Goal: Information Seeking & Learning: Learn about a topic

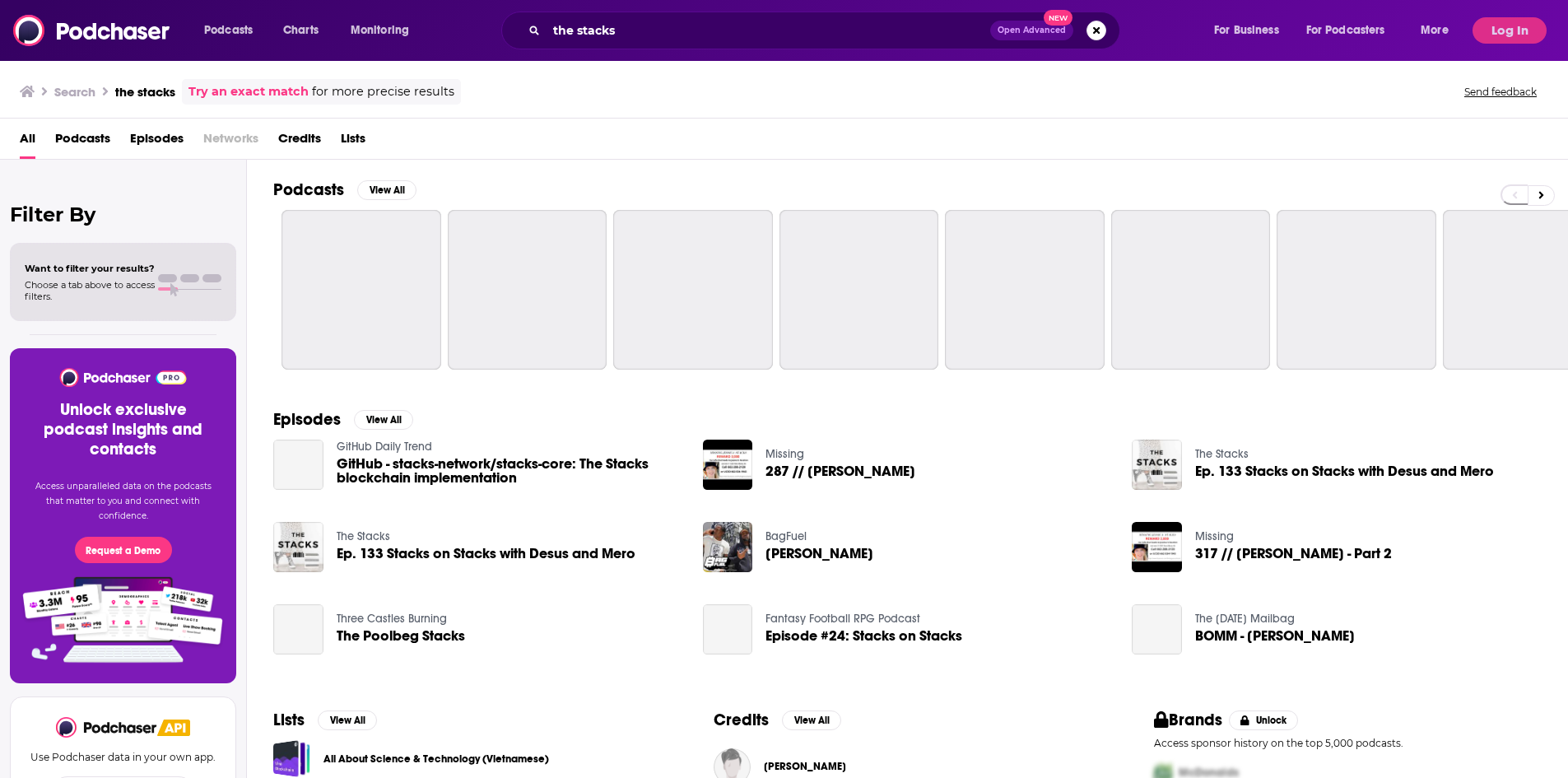
click at [1513, 19] on button "Log In" at bounding box center [1509, 30] width 74 height 26
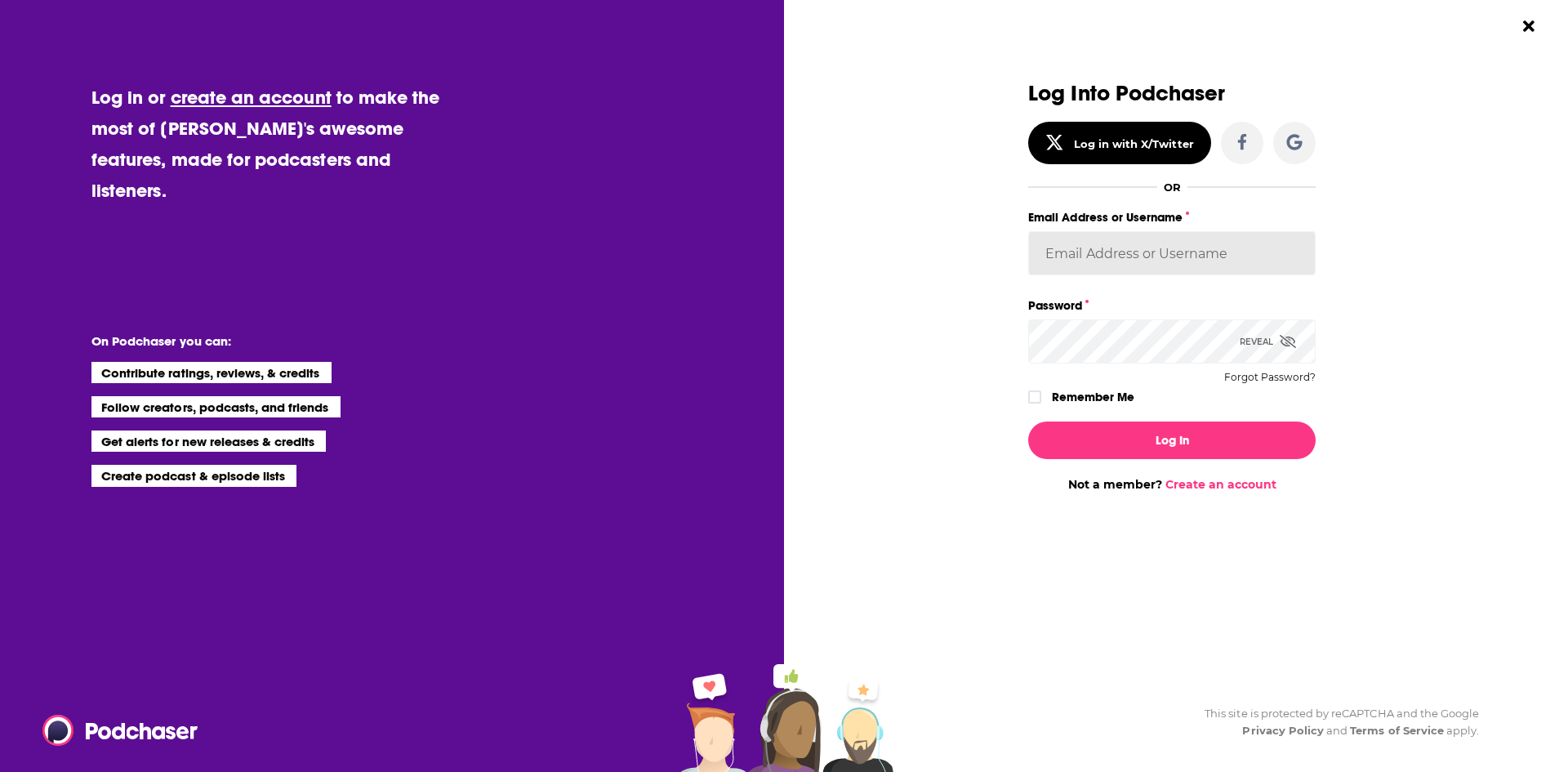
drag, startPoint x: 1080, startPoint y: 257, endPoint x: 1108, endPoint y: 259, distance: 28.1
click at [1080, 258] on input "Email Address or Username" at bounding box center [1171, 253] width 287 height 44
type input "[PERSON_NAME].[PERSON_NAME]"
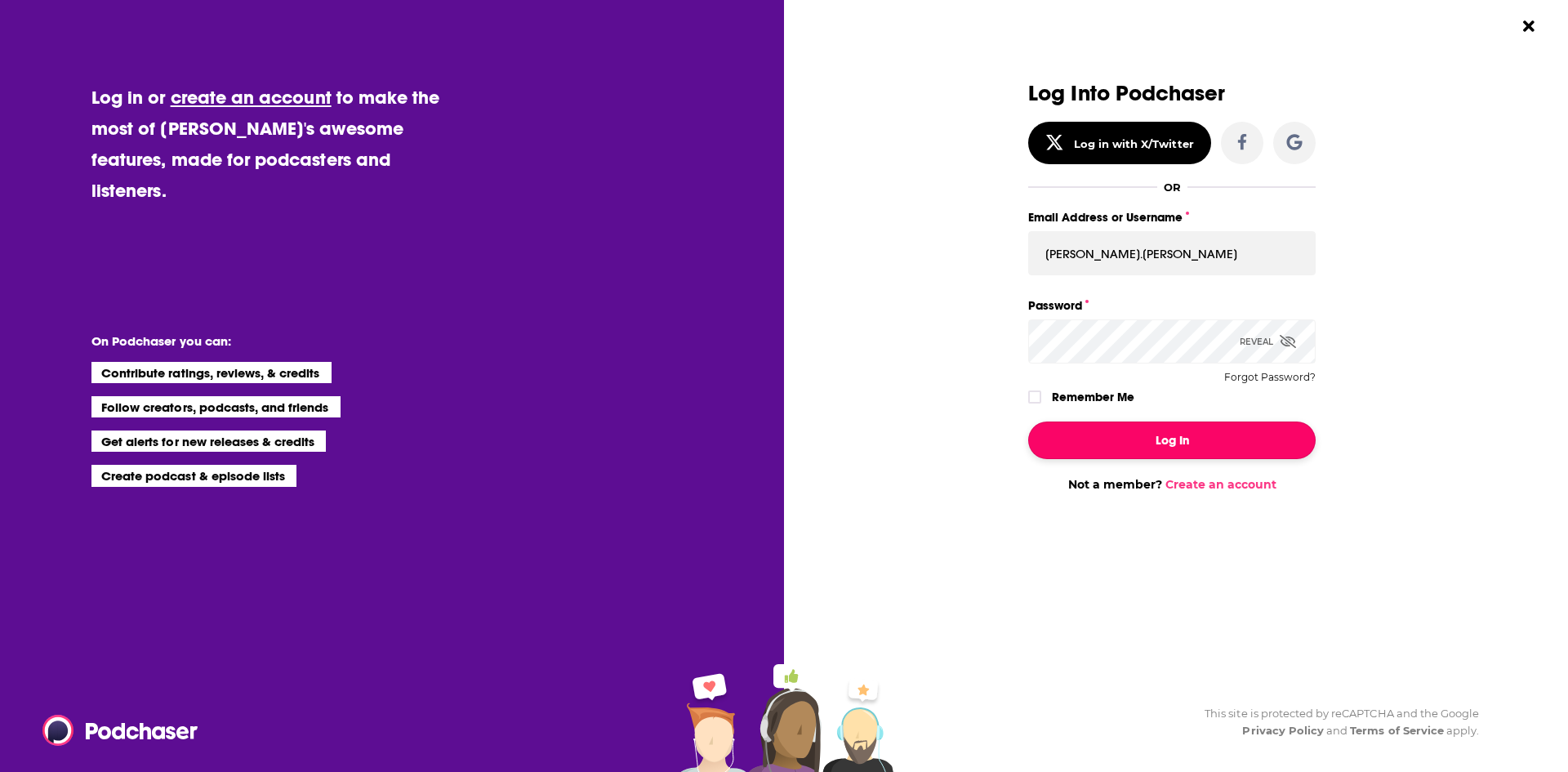
click at [1184, 455] on button "Log In" at bounding box center [1171, 440] width 287 height 37
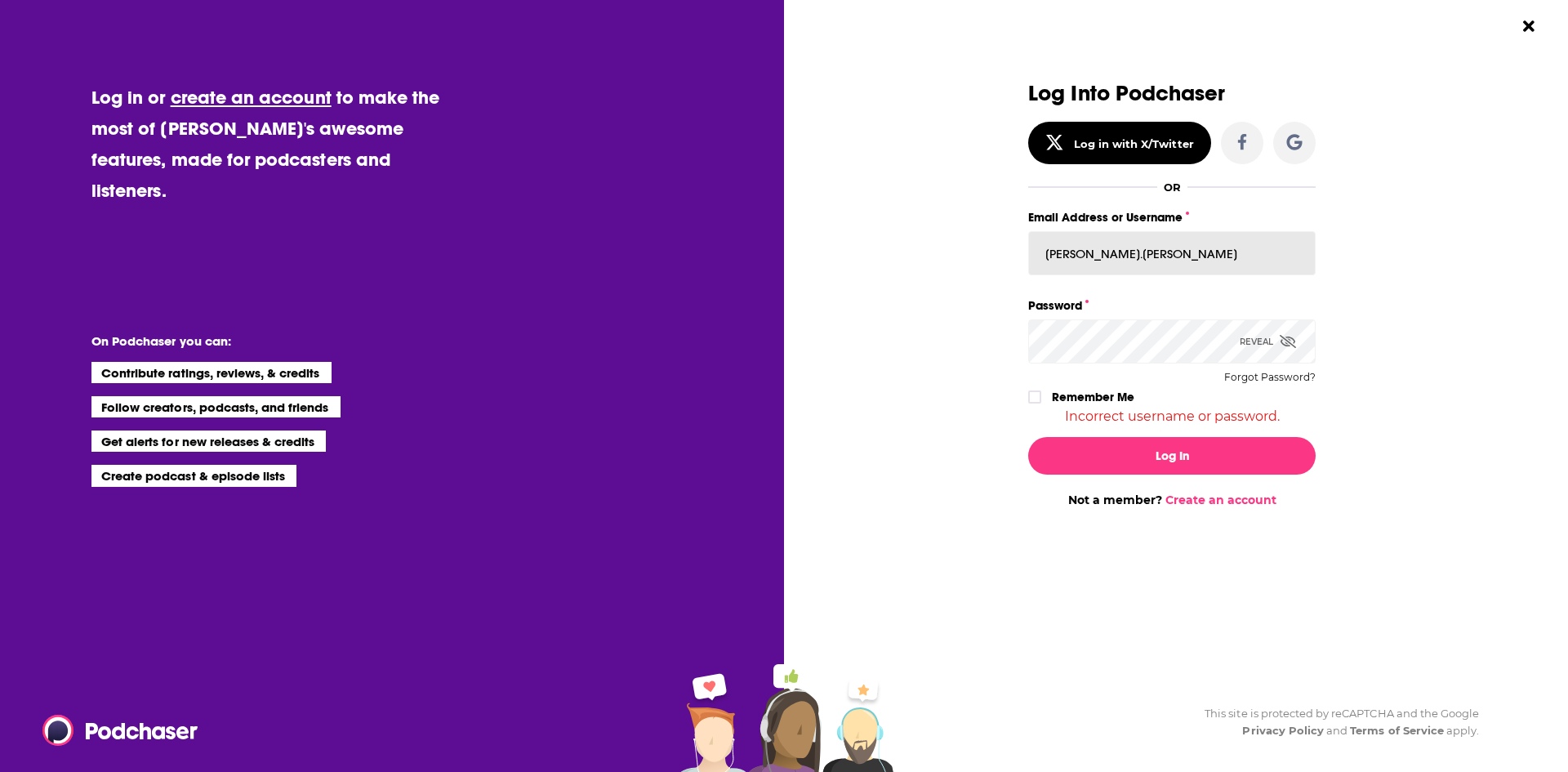
drag, startPoint x: 1192, startPoint y: 250, endPoint x: 937, endPoint y: 239, distance: 255.2
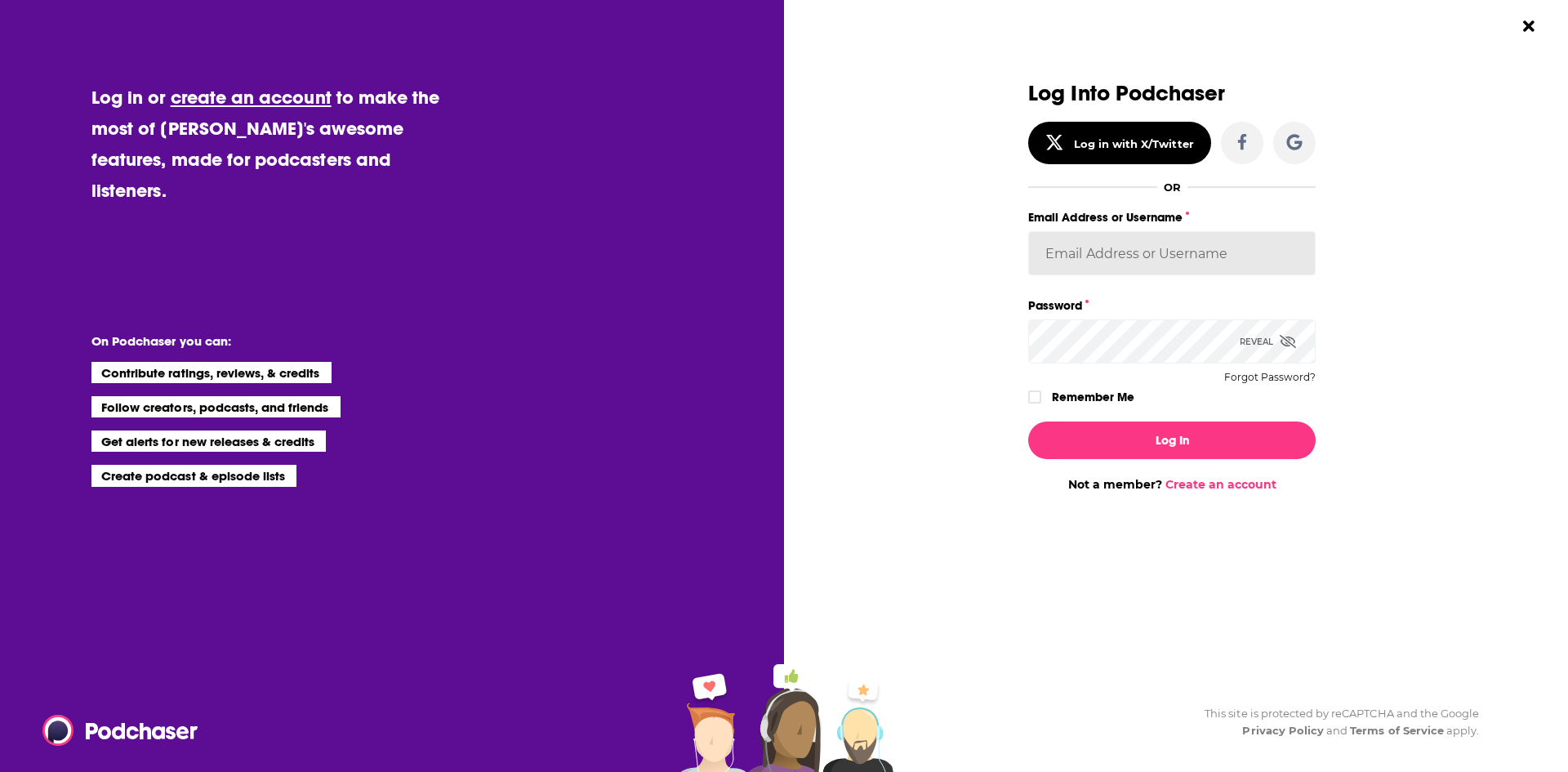
paste input "[PERSON_NAME][EMAIL_ADDRESS][PERSON_NAME][DOMAIN_NAME]"
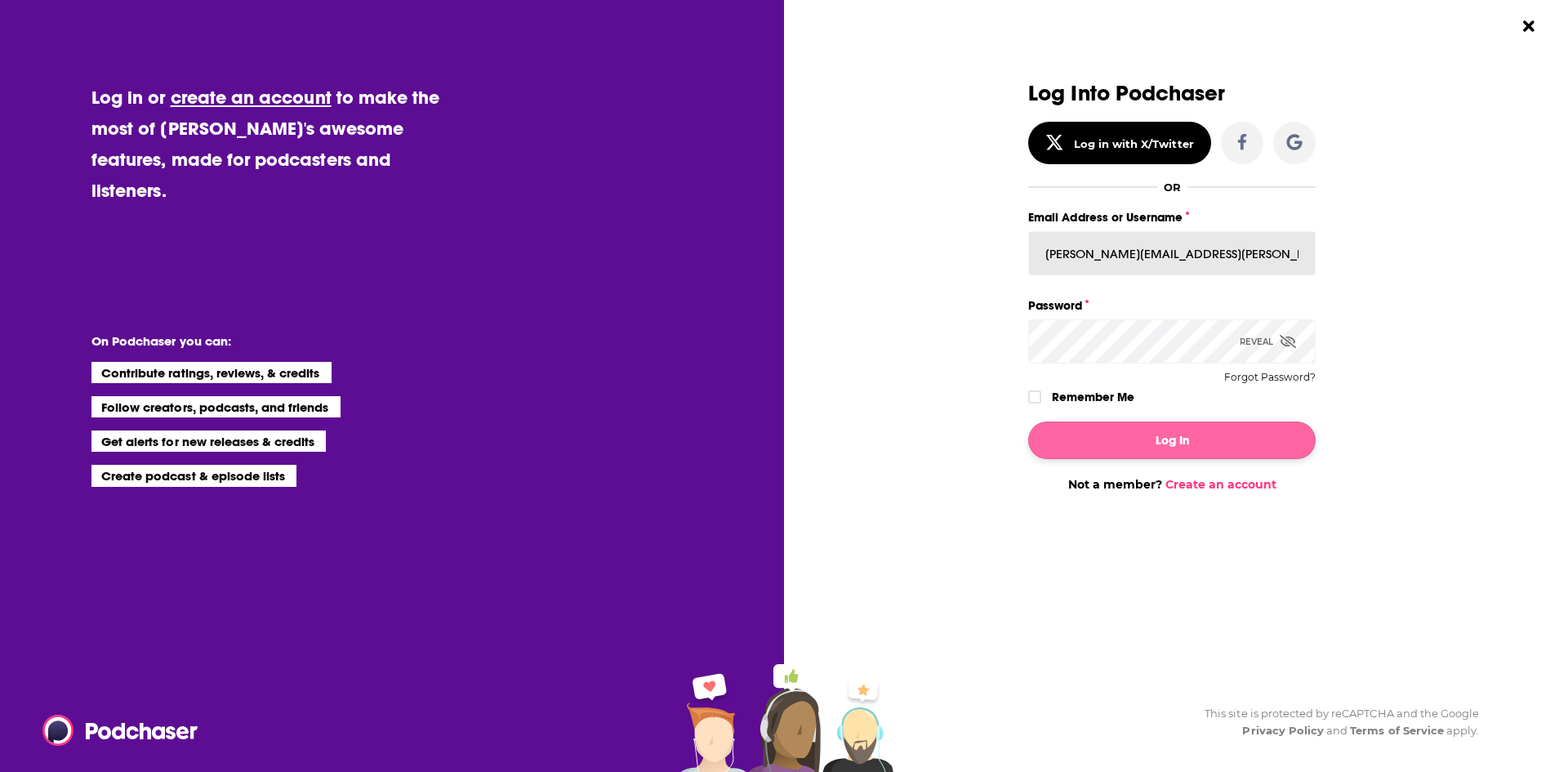
type input "[PERSON_NAME][EMAIL_ADDRESS][PERSON_NAME][DOMAIN_NAME]"
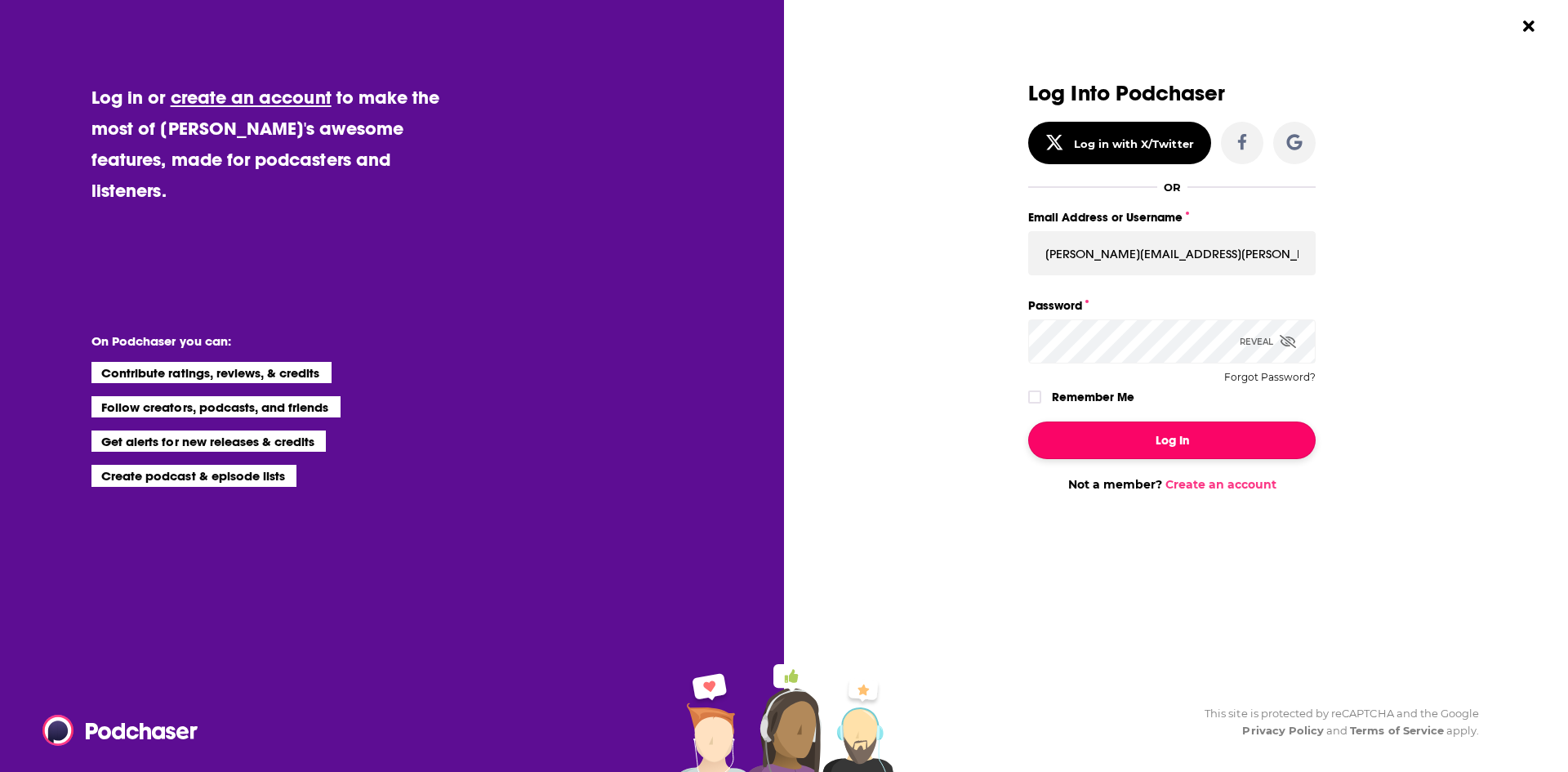
click at [1120, 440] on button "Log In" at bounding box center [1171, 440] width 287 height 37
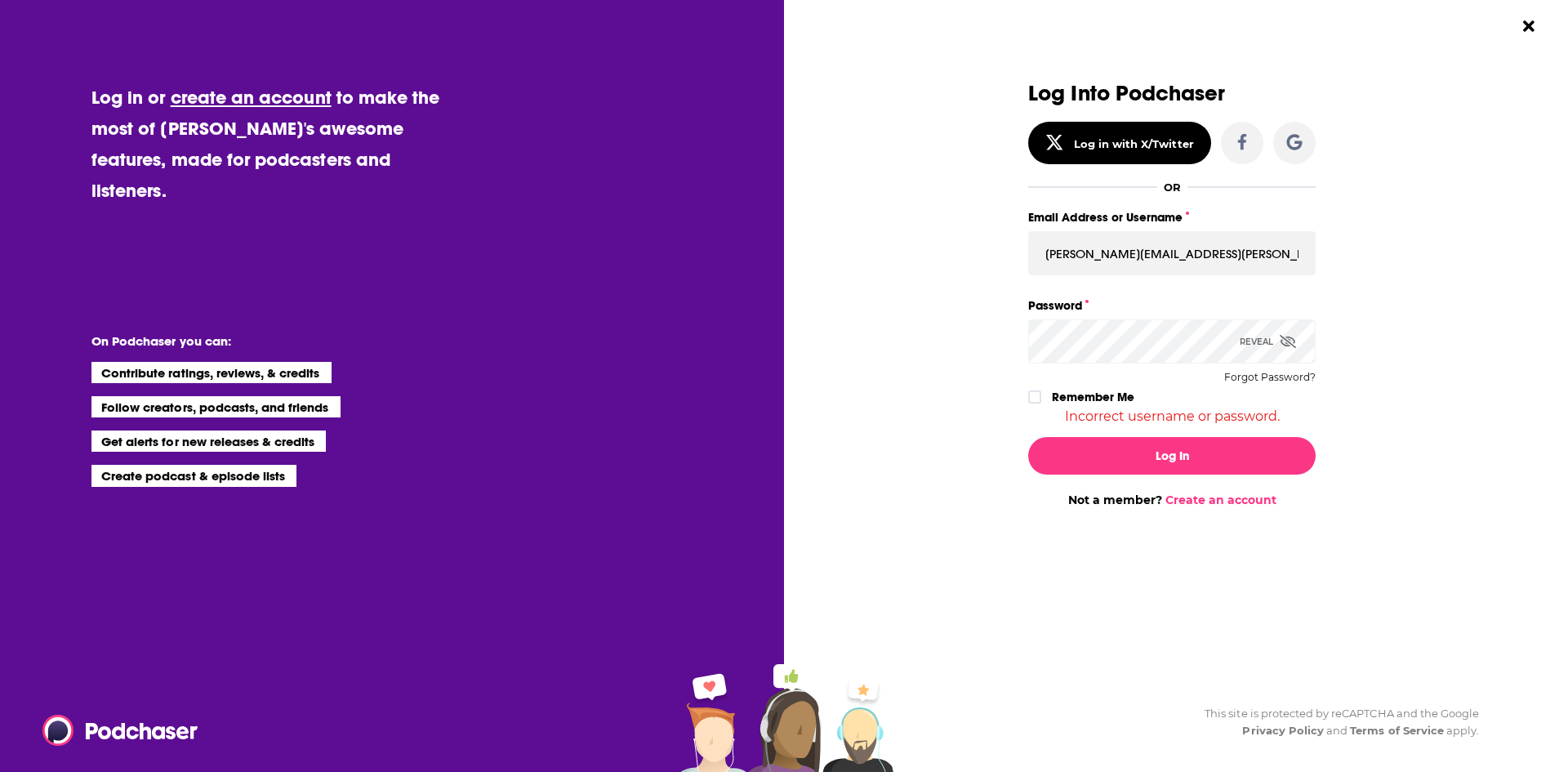
click at [1256, 345] on div "Reveal" at bounding box center [1268, 341] width 56 height 44
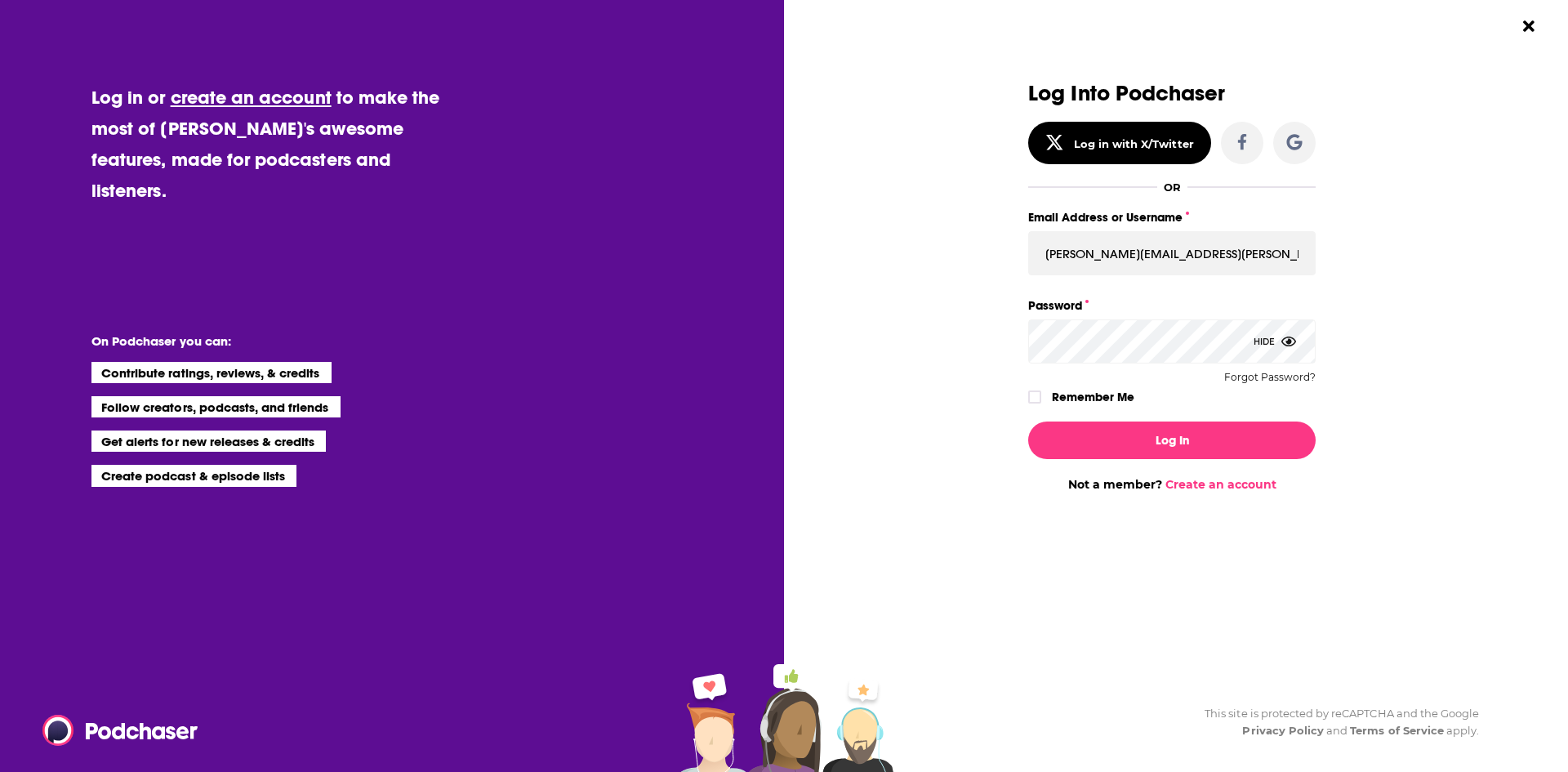
drag, startPoint x: 1501, startPoint y: 437, endPoint x: 1483, endPoint y: 428, distance: 20.1
click at [1501, 432] on div "Log Into Podchaser Log in with X/Twitter OR Email Address or Username [PERSON_N…" at bounding box center [1184, 386] width 768 height 772
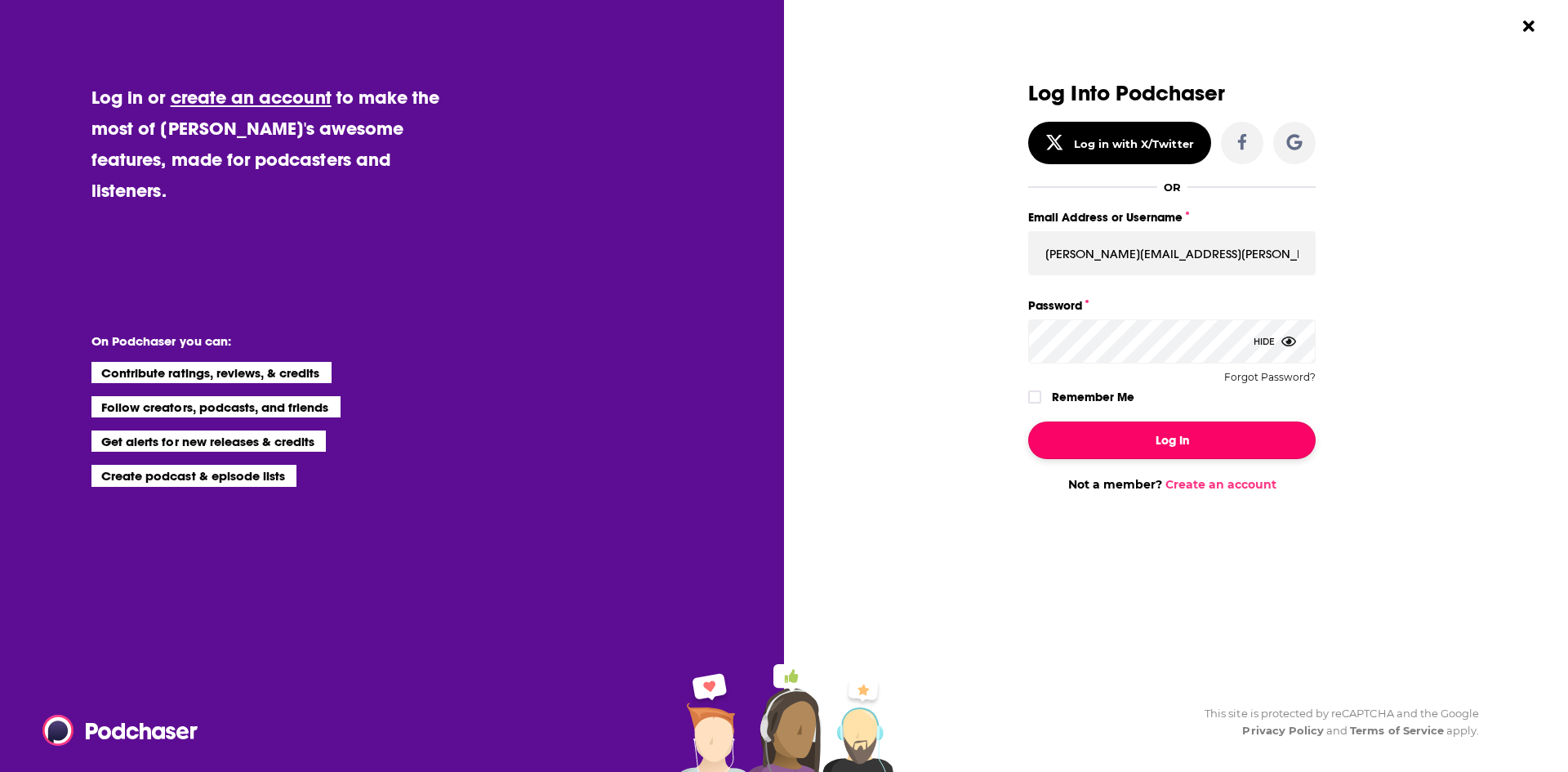
click at [1169, 445] on button "Log In" at bounding box center [1171, 440] width 287 height 37
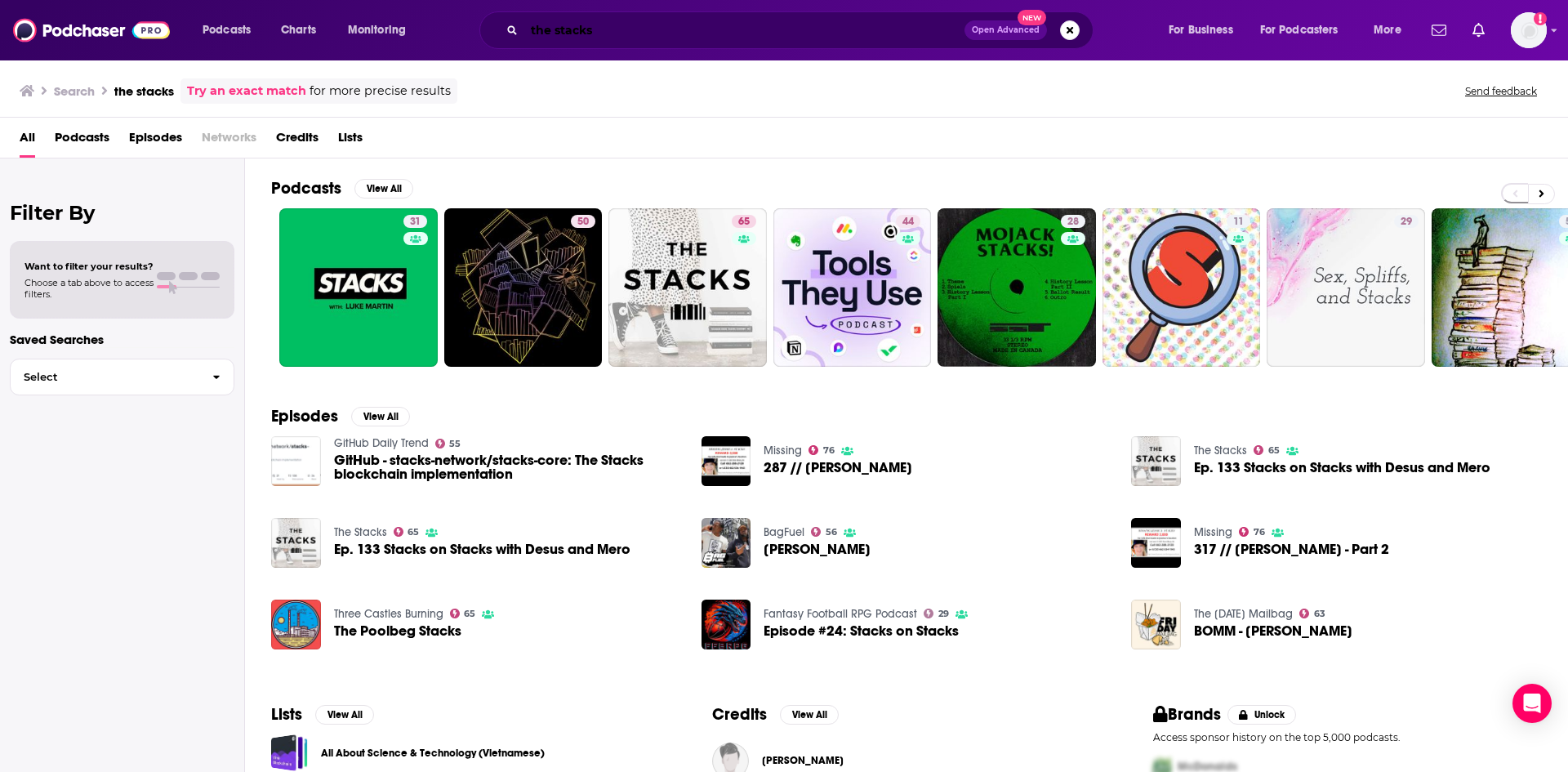
click at [616, 24] on input "the stacks" at bounding box center [744, 30] width 441 height 26
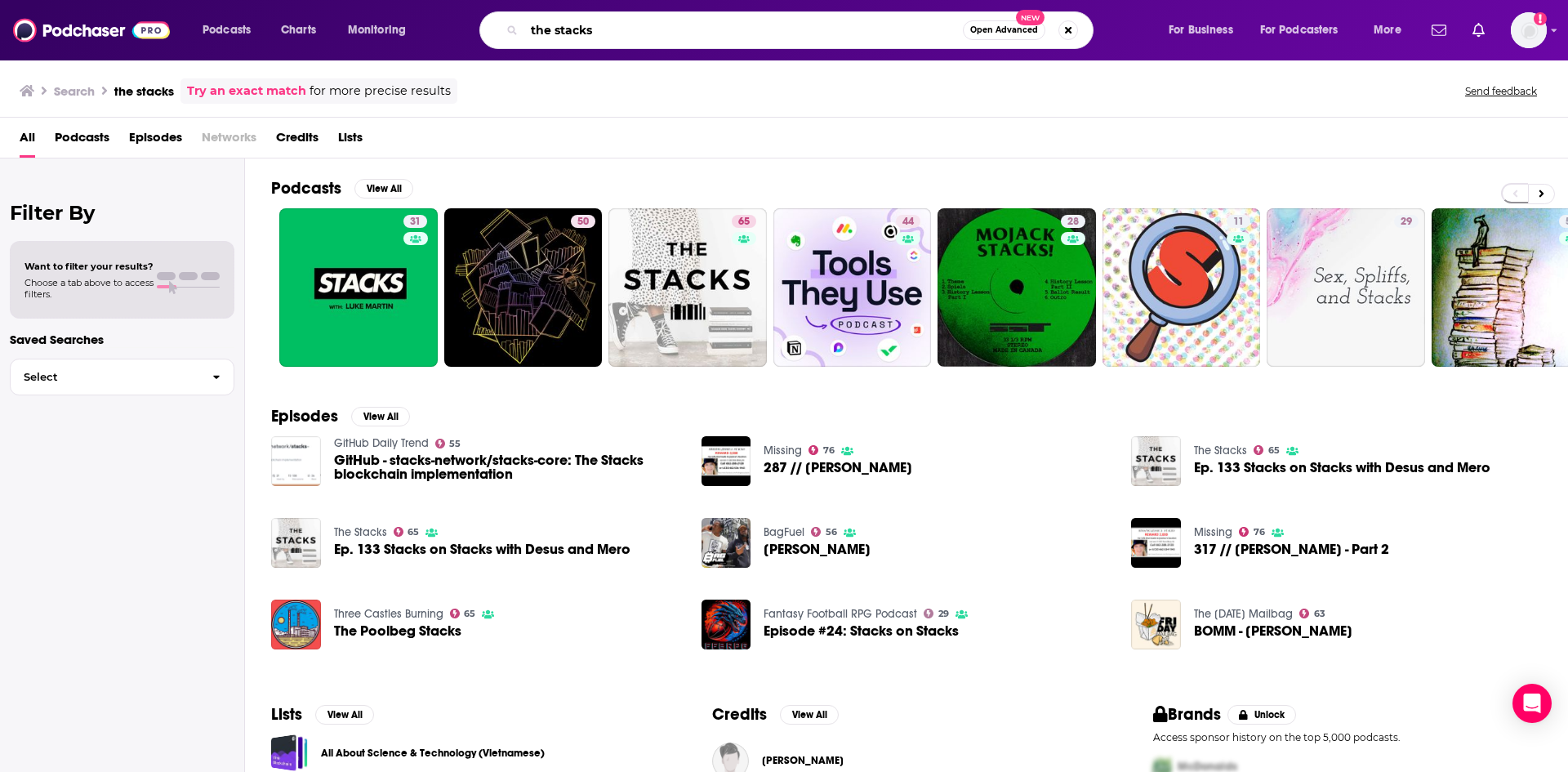
drag, startPoint x: 611, startPoint y: 36, endPoint x: 456, endPoint y: 27, distance: 155.3
click at [452, 31] on div "Podcasts Charts Monitoring the stacks Open Advanced New For Business For Podcas…" at bounding box center [803, 30] width 1225 height 37
type input "="
type input "fated mates"
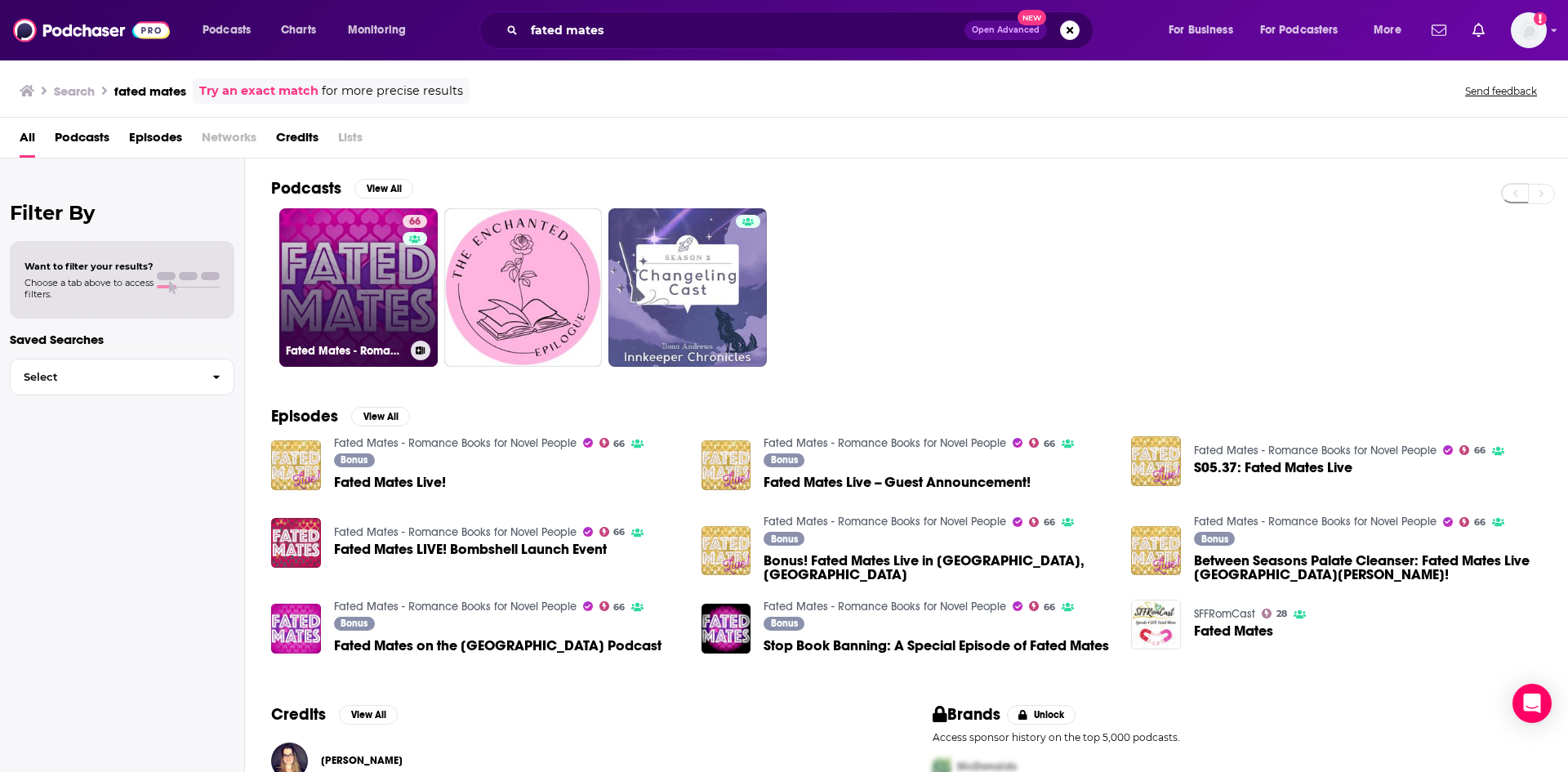
click at [339, 295] on link "66 Fated Mates - Romance Books for Novel People" at bounding box center [358, 287] width 158 height 159
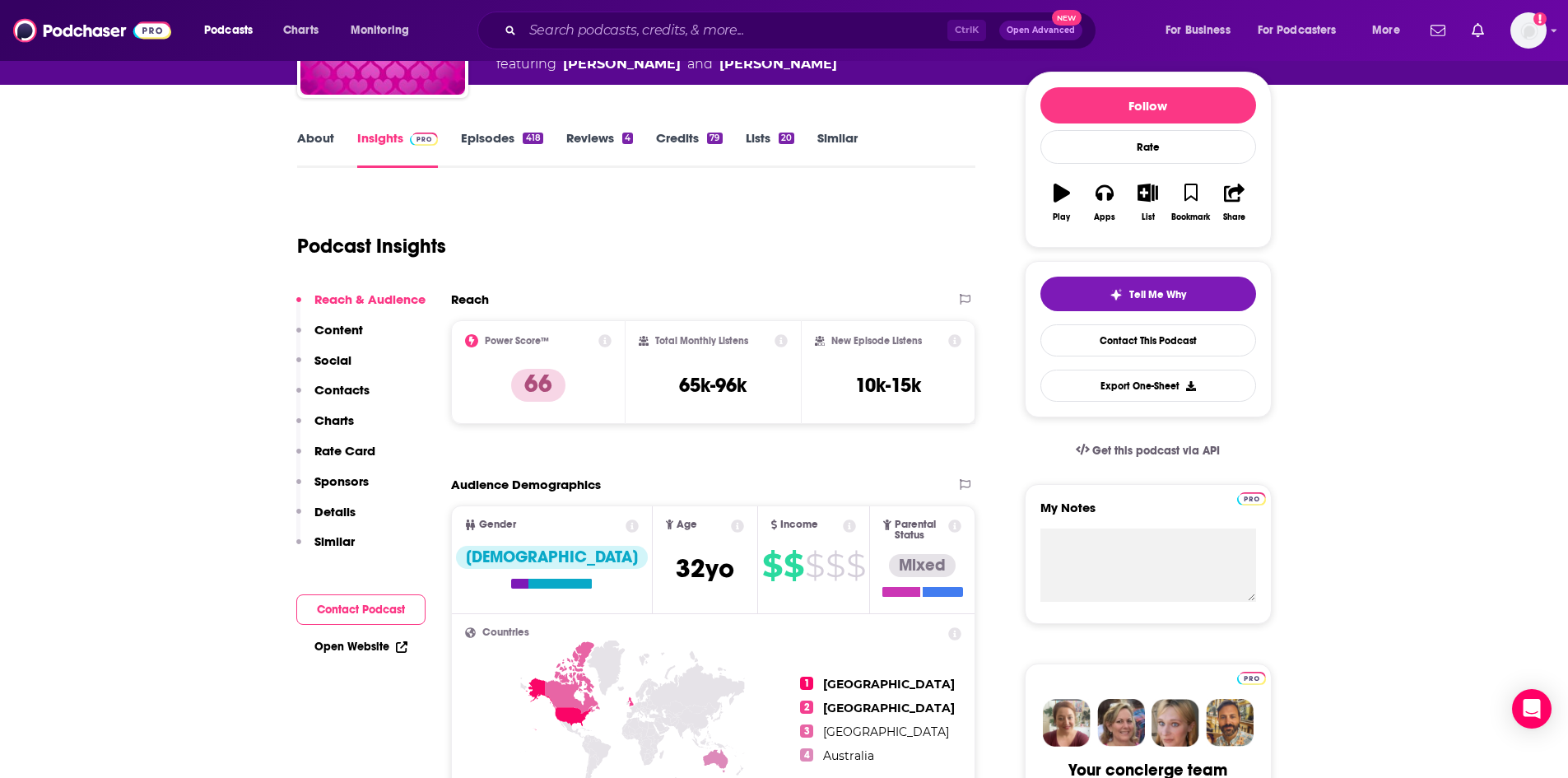
scroll to position [217, 0]
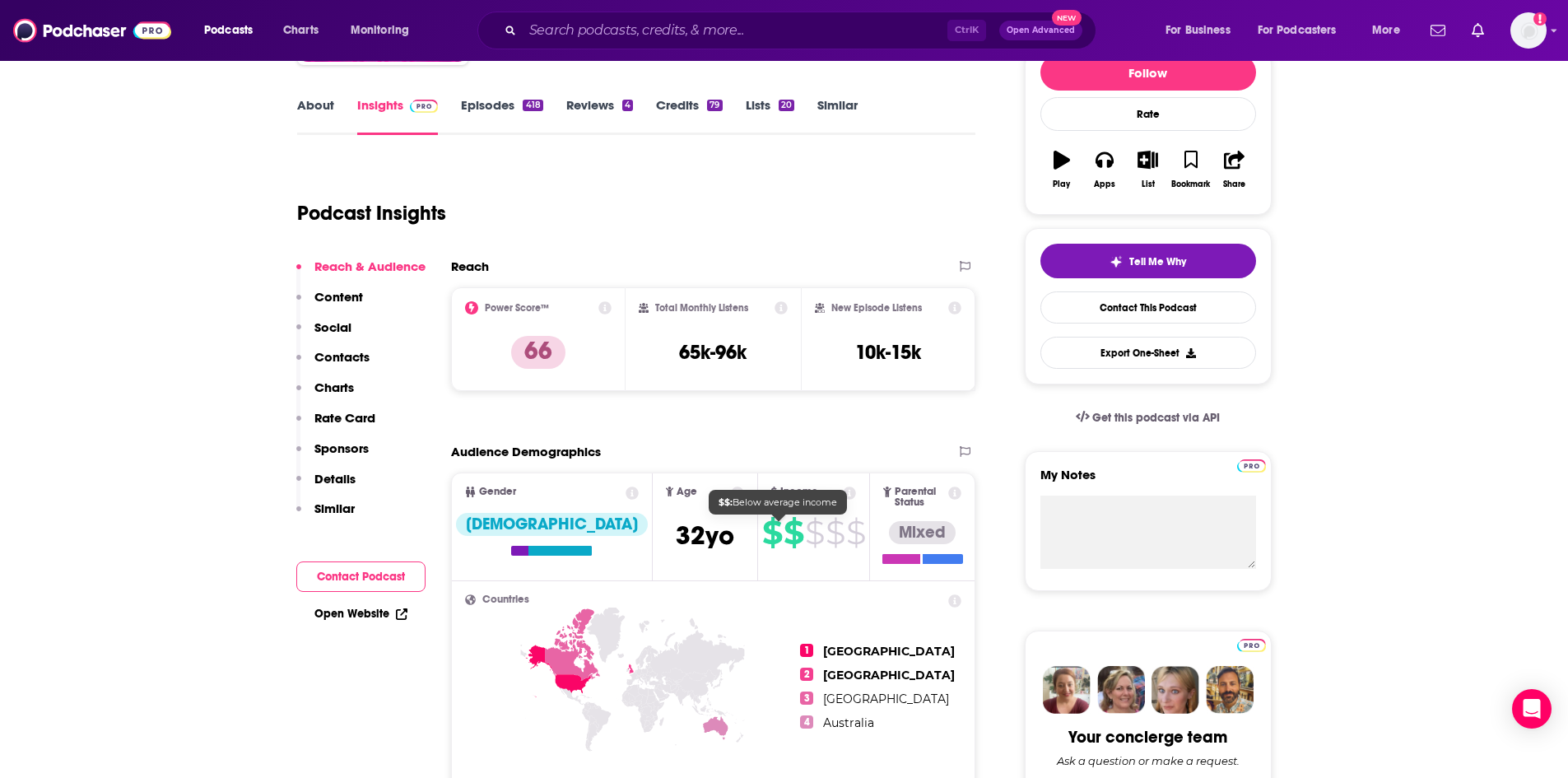
click at [762, 530] on span "$" at bounding box center [772, 532] width 20 height 26
click at [805, 534] on span "$" at bounding box center [815, 532] width 19 height 26
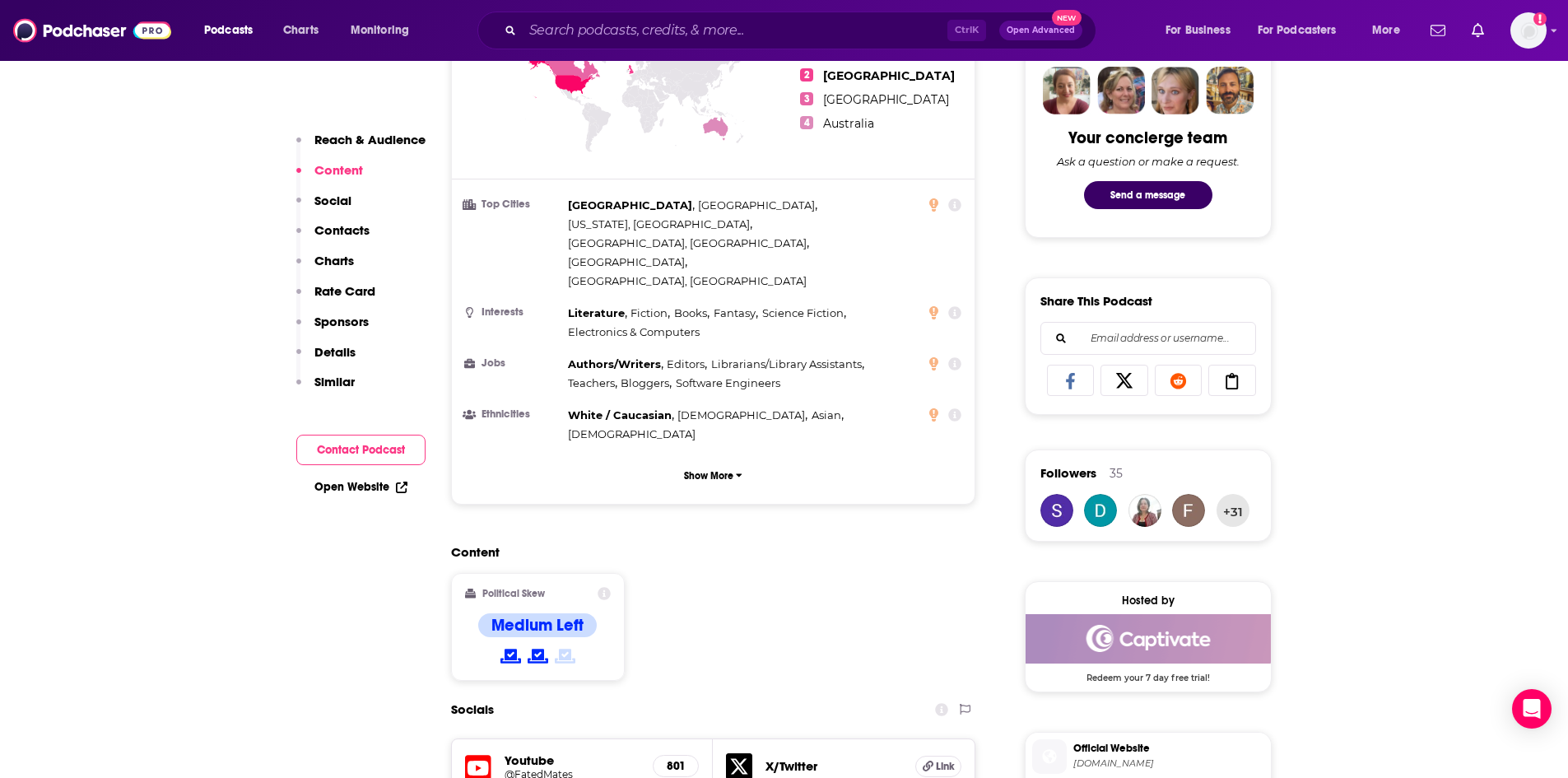
scroll to position [880, 0]
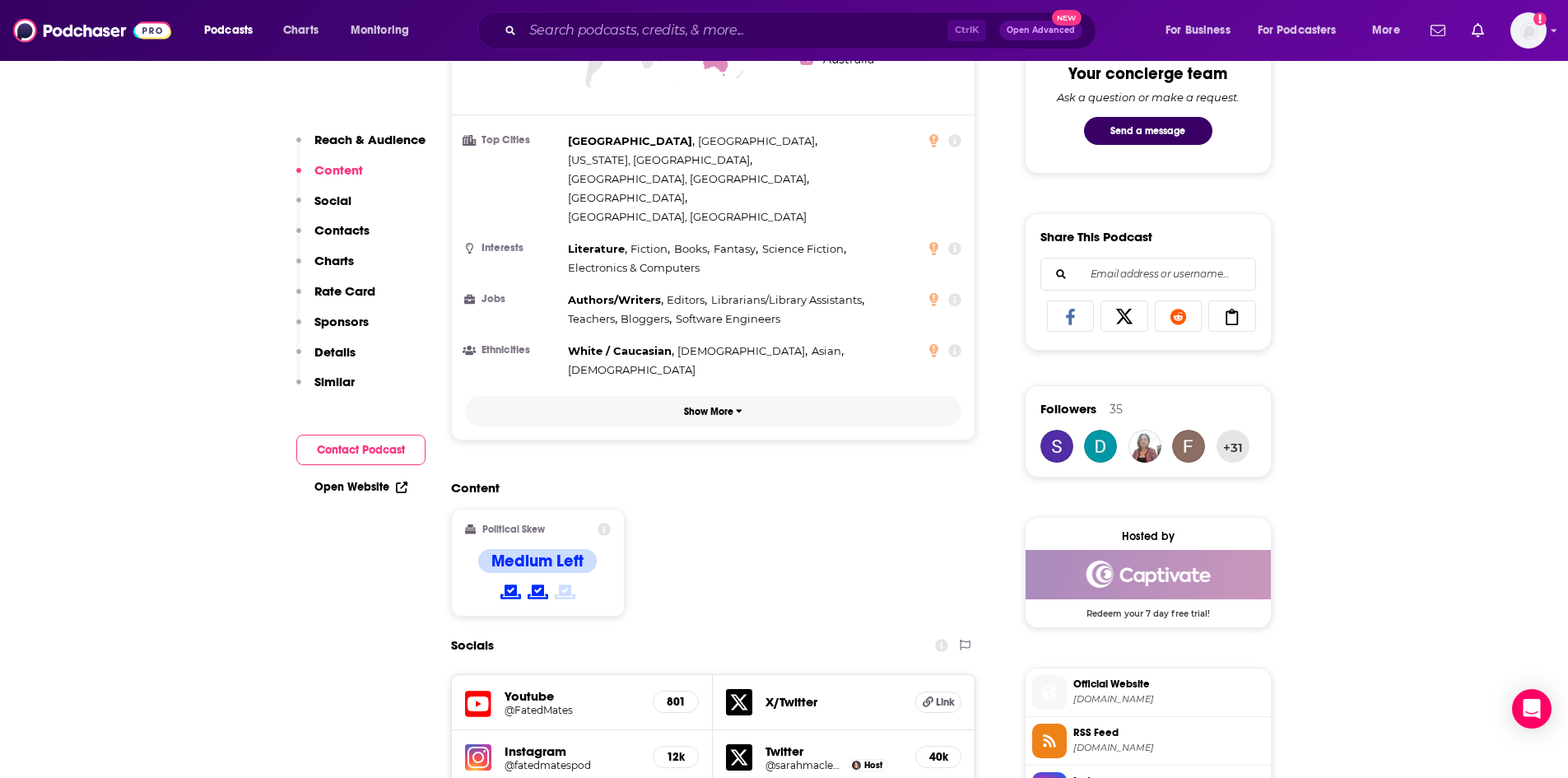
click at [717, 406] on p "Show More" at bounding box center [708, 412] width 49 height 12
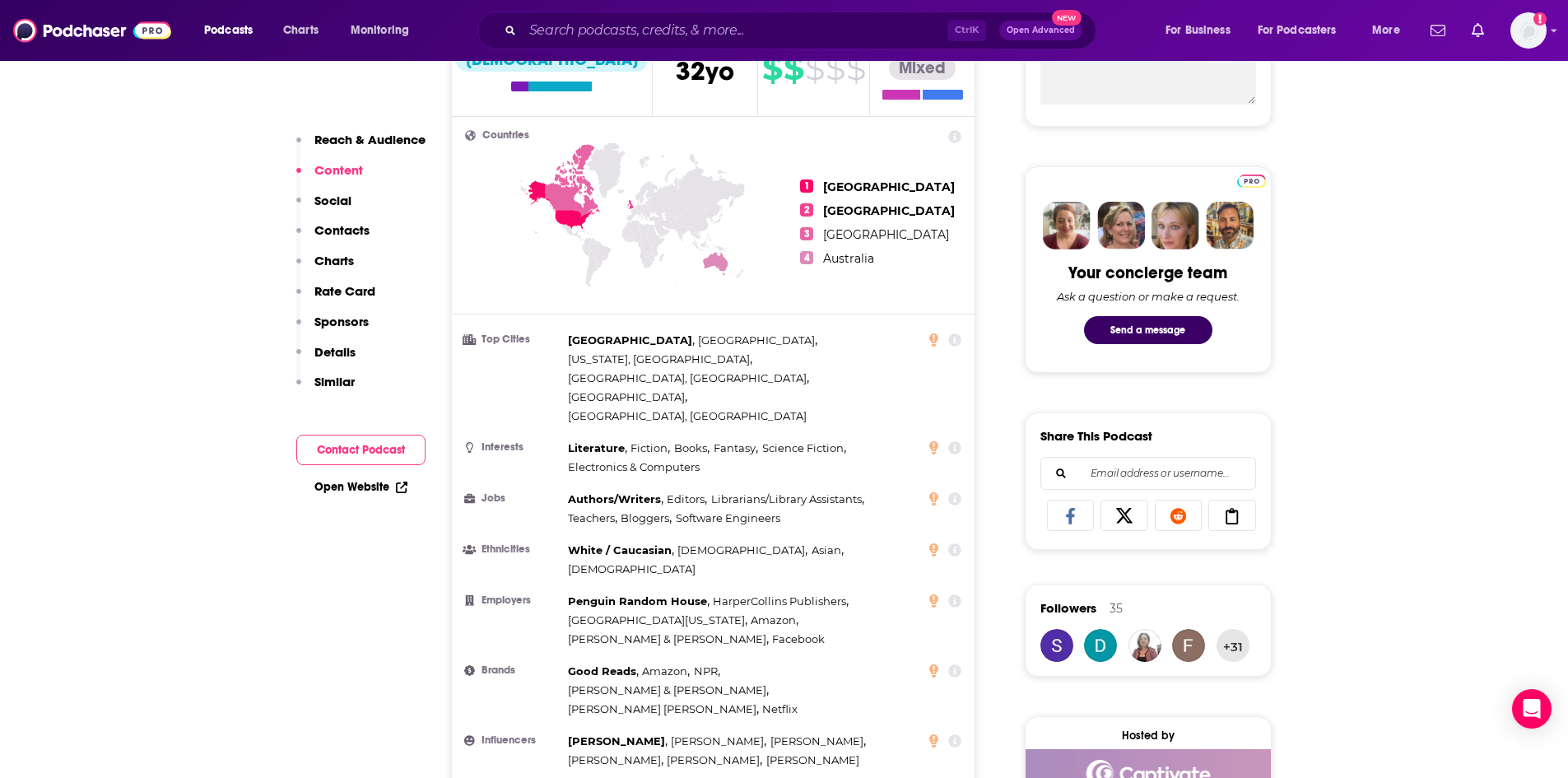
scroll to position [0, 0]
